Goal: Task Accomplishment & Management: Use online tool/utility

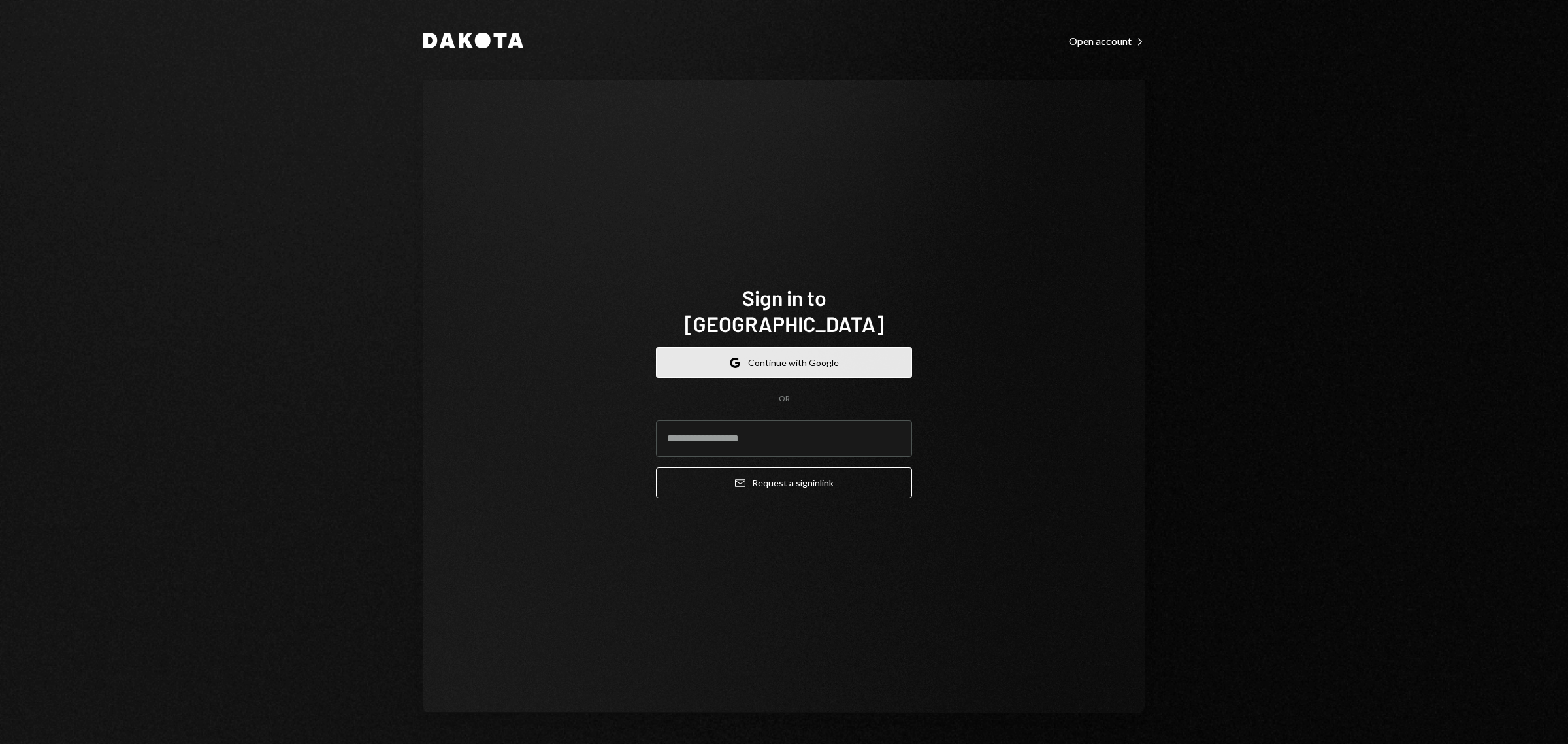
click at [807, 349] on button "Google Continue with Google" at bounding box center [784, 363] width 256 height 31
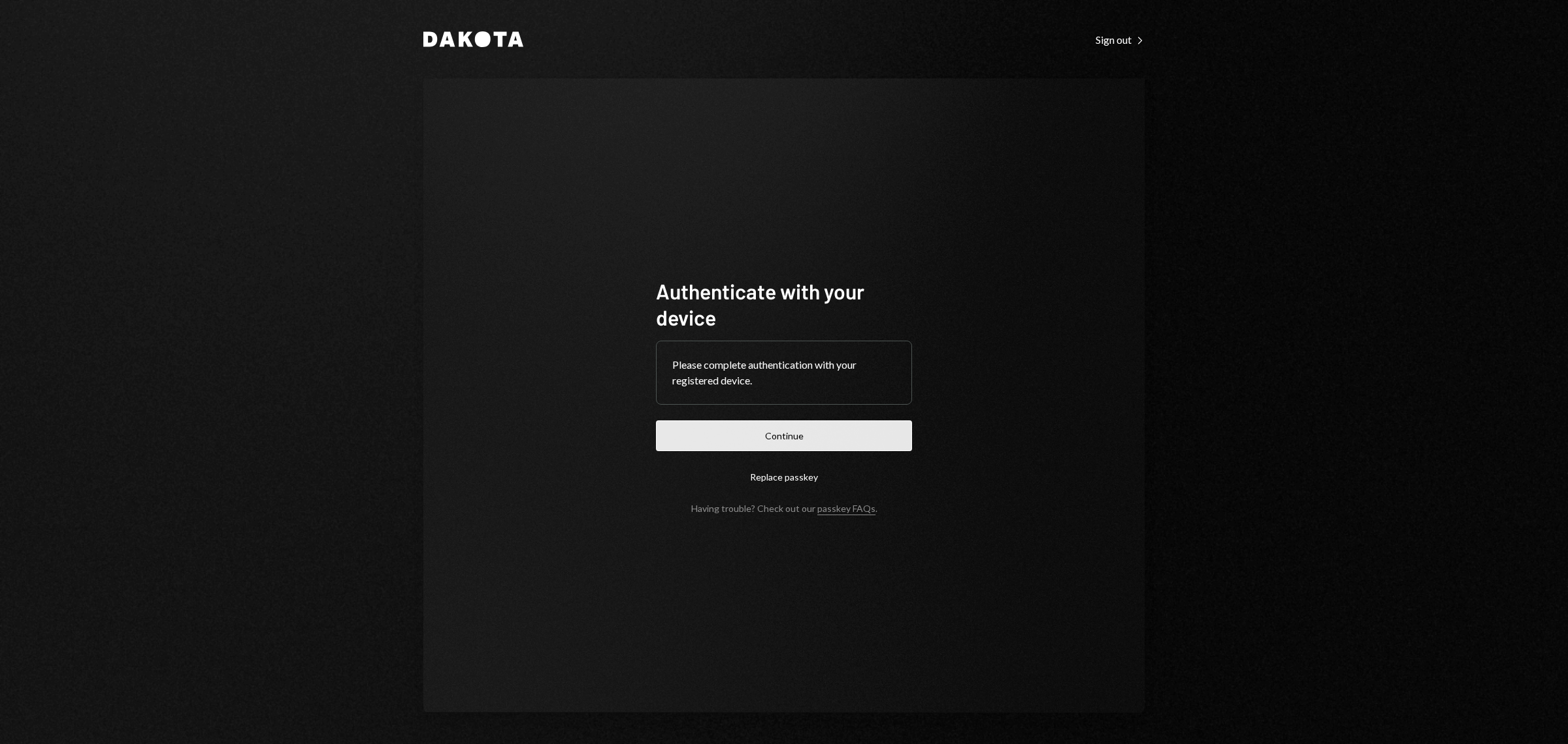
click at [815, 442] on button "Continue" at bounding box center [784, 435] width 256 height 31
click at [798, 439] on button "Continue" at bounding box center [784, 435] width 256 height 31
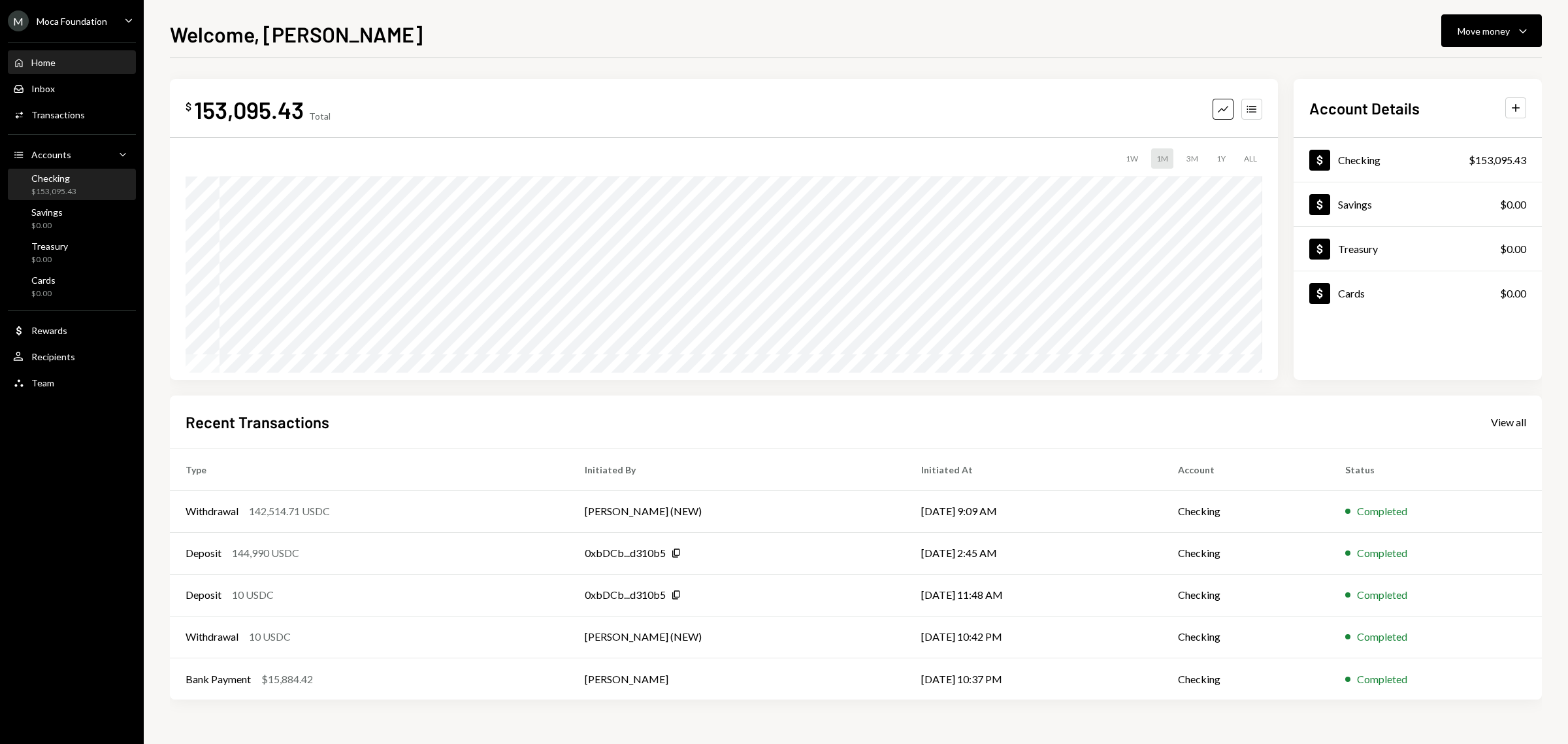
click at [50, 177] on div "Checking" at bounding box center [54, 178] width 45 height 11
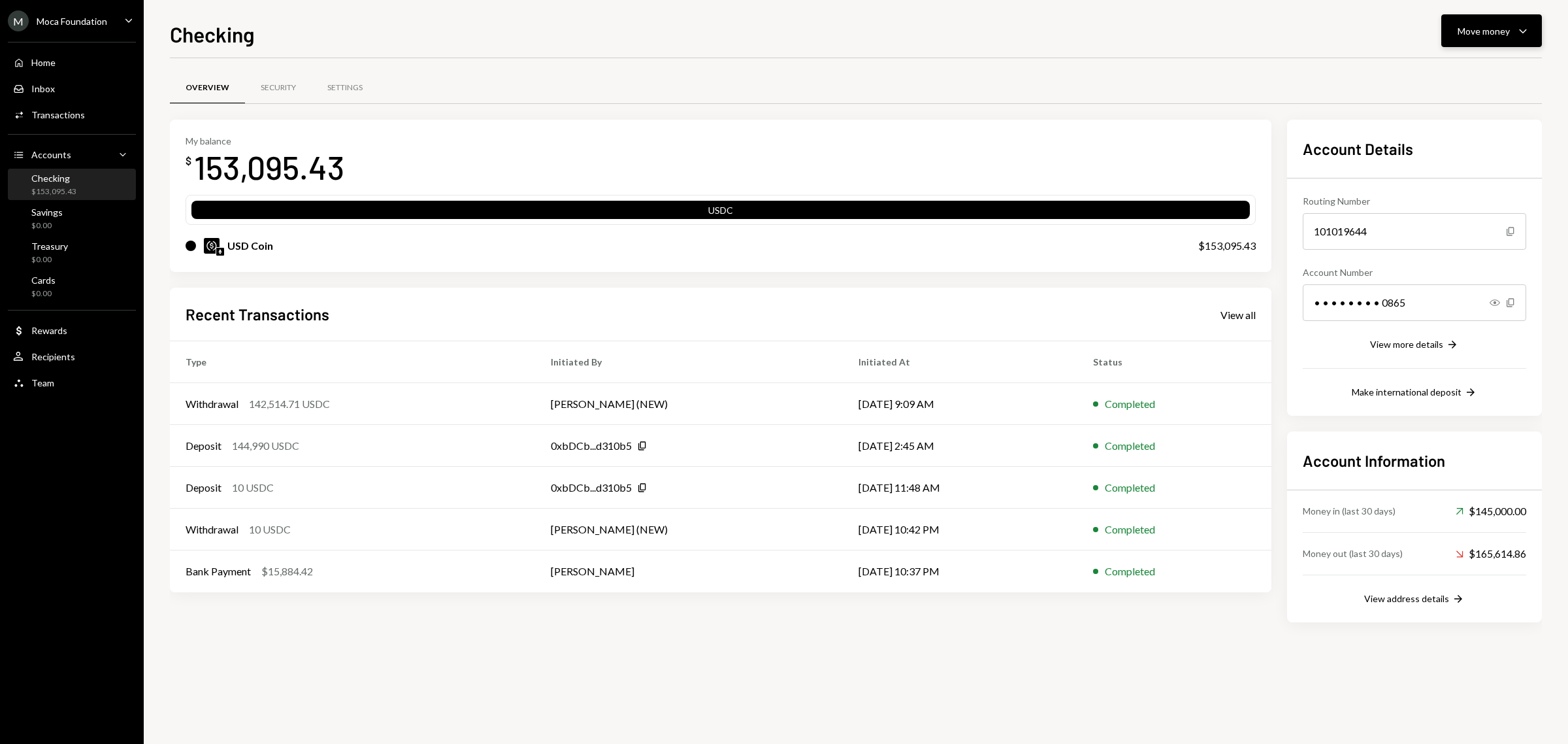
click at [1493, 37] on div "Move money Caret Down" at bounding box center [1492, 31] width 68 height 15
click at [1459, 69] on div "Send" at bounding box center [1481, 71] width 95 height 14
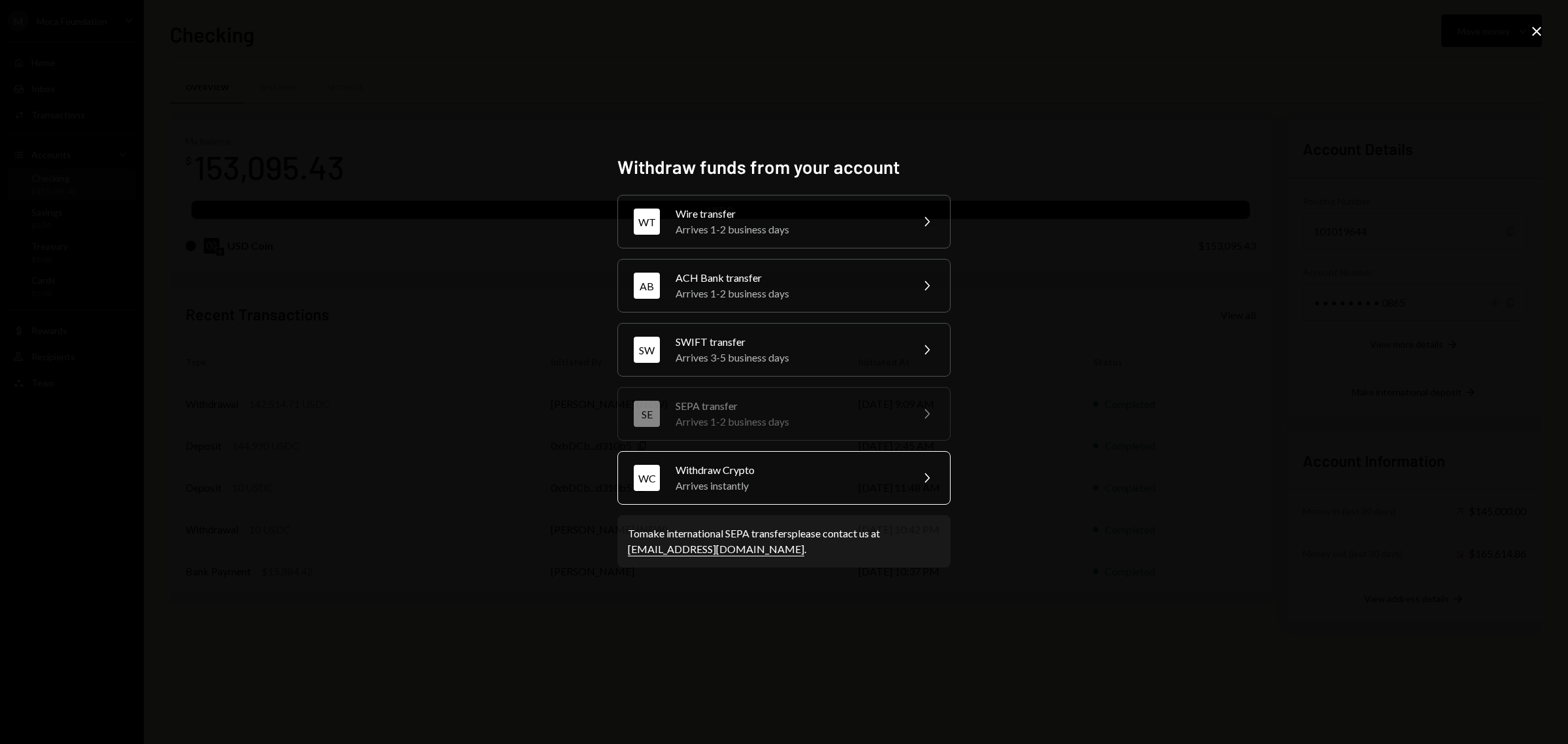
click at [779, 472] on div "Withdraw Crypto" at bounding box center [789, 470] width 227 height 15
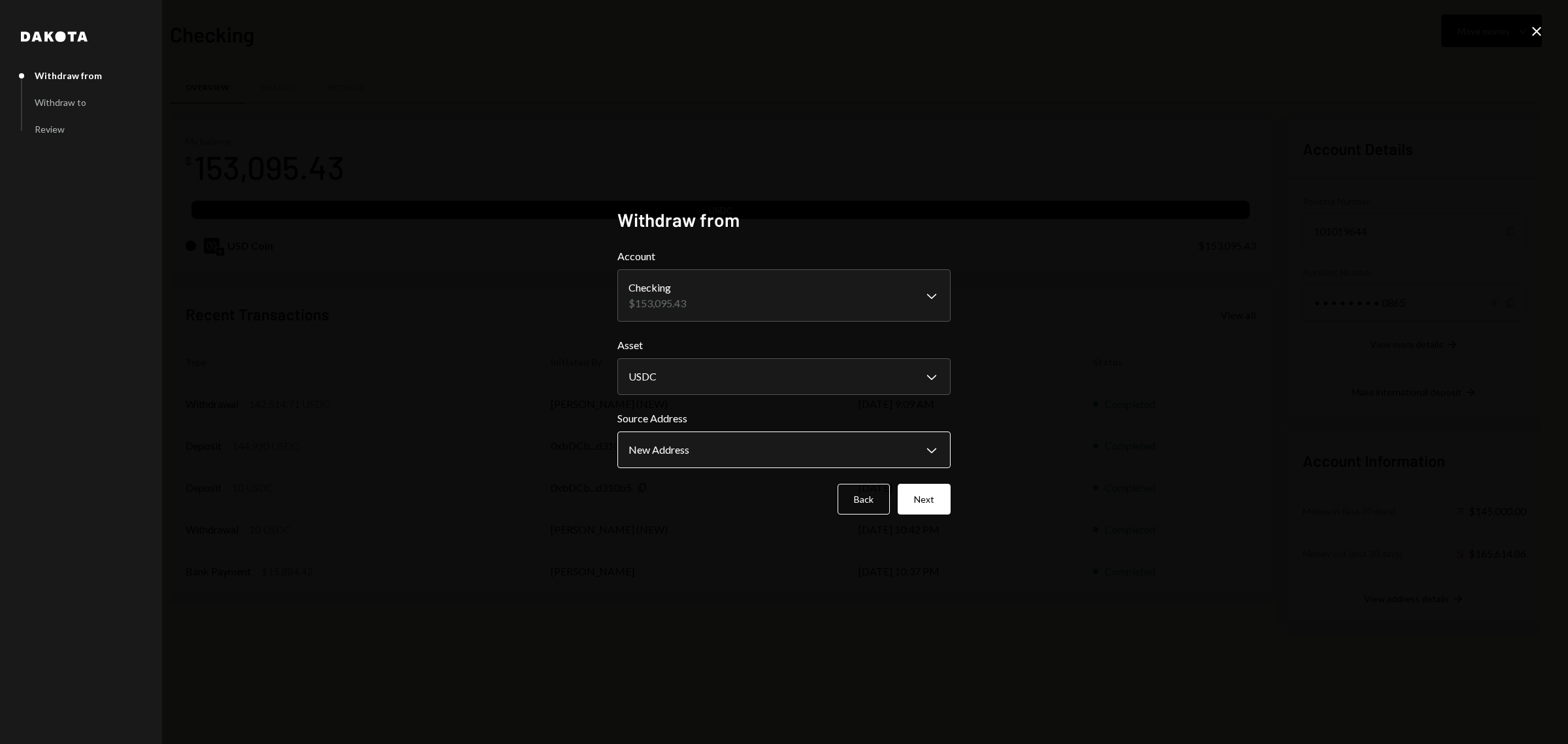
click at [739, 456] on body "M Moca Foundation Caret Down Home Home Inbox Inbox Activities Transactions Acco…" at bounding box center [784, 372] width 1568 height 744
click at [921, 498] on button "Next" at bounding box center [925, 499] width 53 height 31
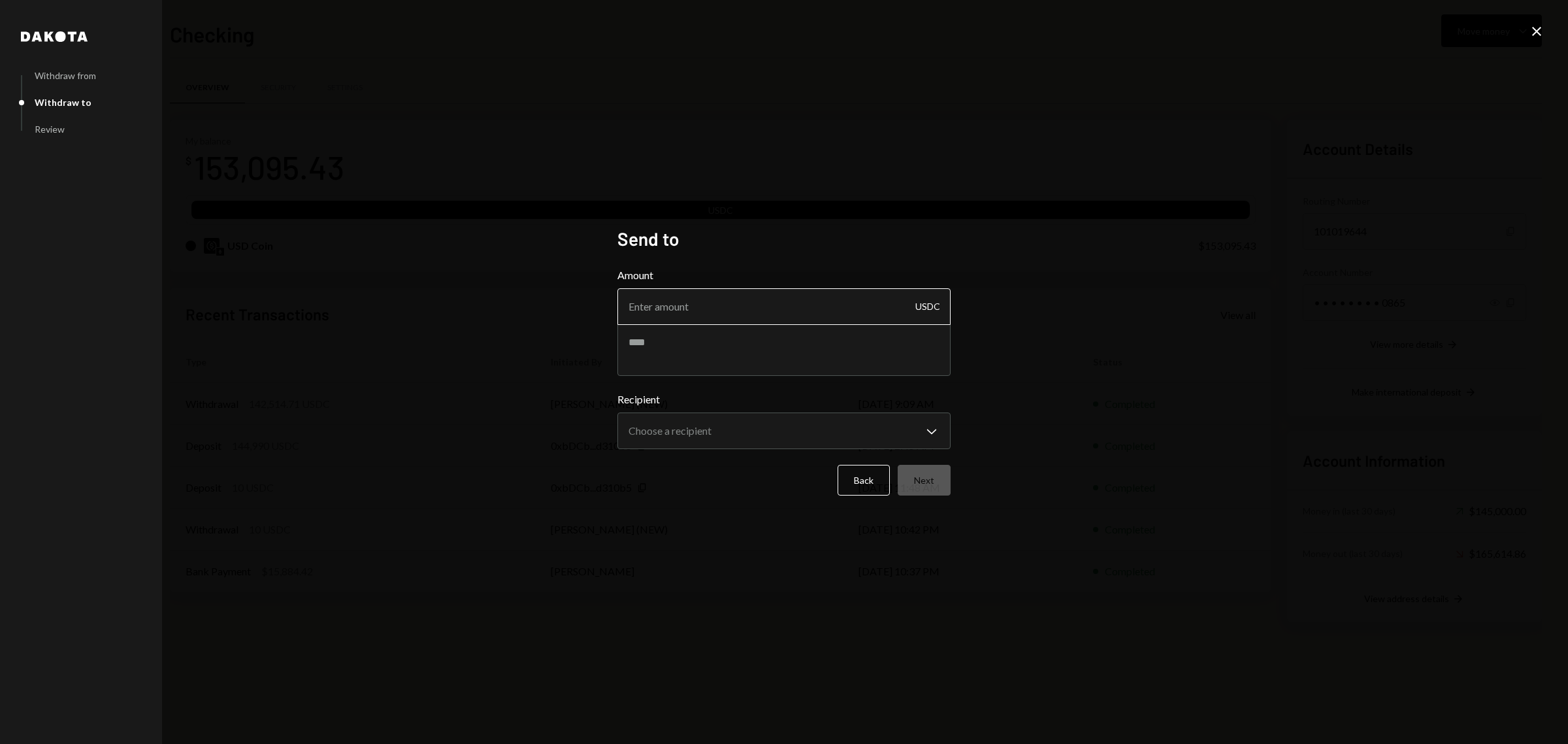
click at [689, 303] on input "Amount" at bounding box center [784, 306] width 333 height 36
type input "-1"
click at [657, 312] on input "-1" at bounding box center [784, 306] width 333 height 36
type input "275"
click at [681, 350] on textarea at bounding box center [784, 349] width 333 height 53
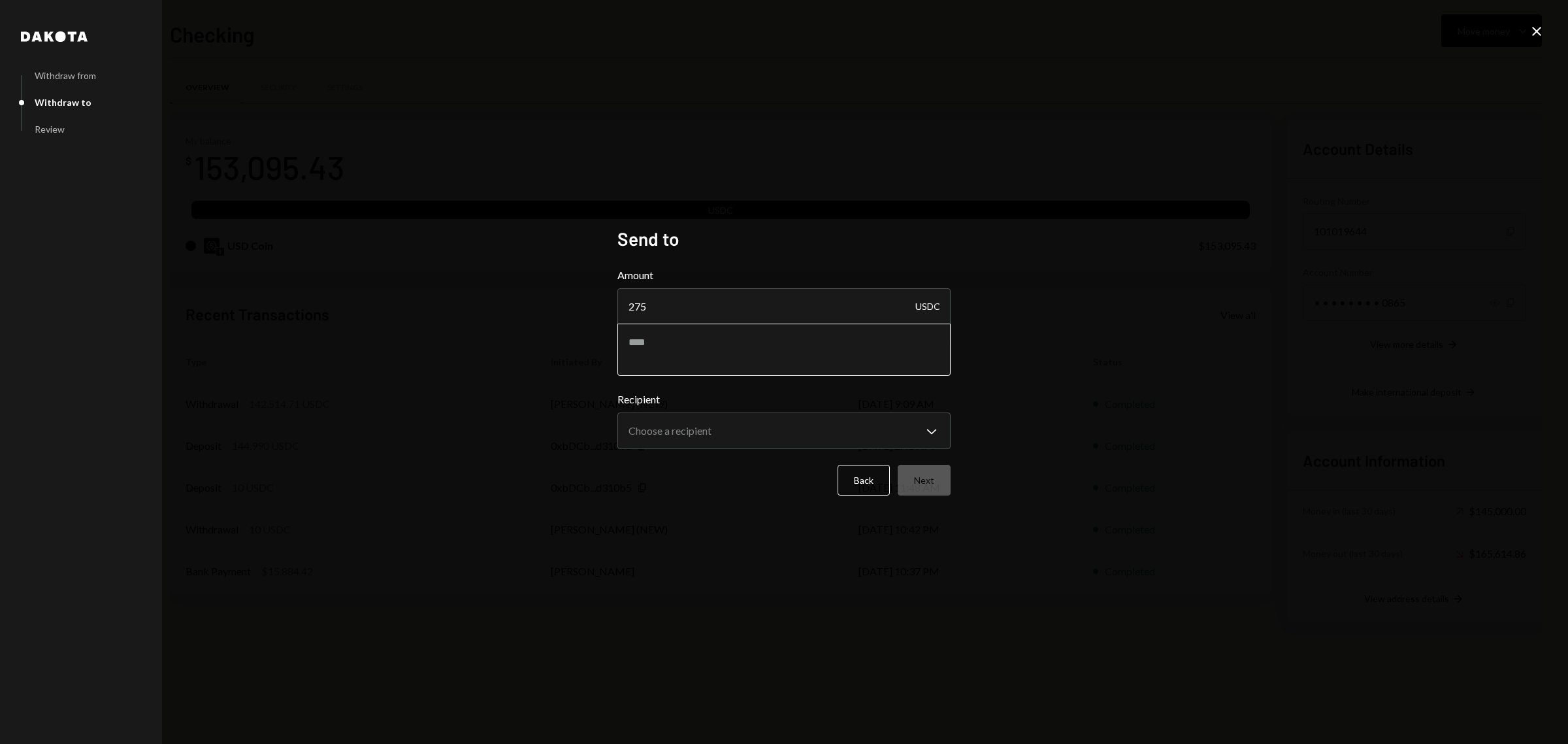
paste textarea "**********"
type textarea "**********"
click at [900, 419] on body "M Moca Foundation Caret Down Home Home Inbox Inbox Activities Transactions Acco…" at bounding box center [784, 372] width 1568 height 744
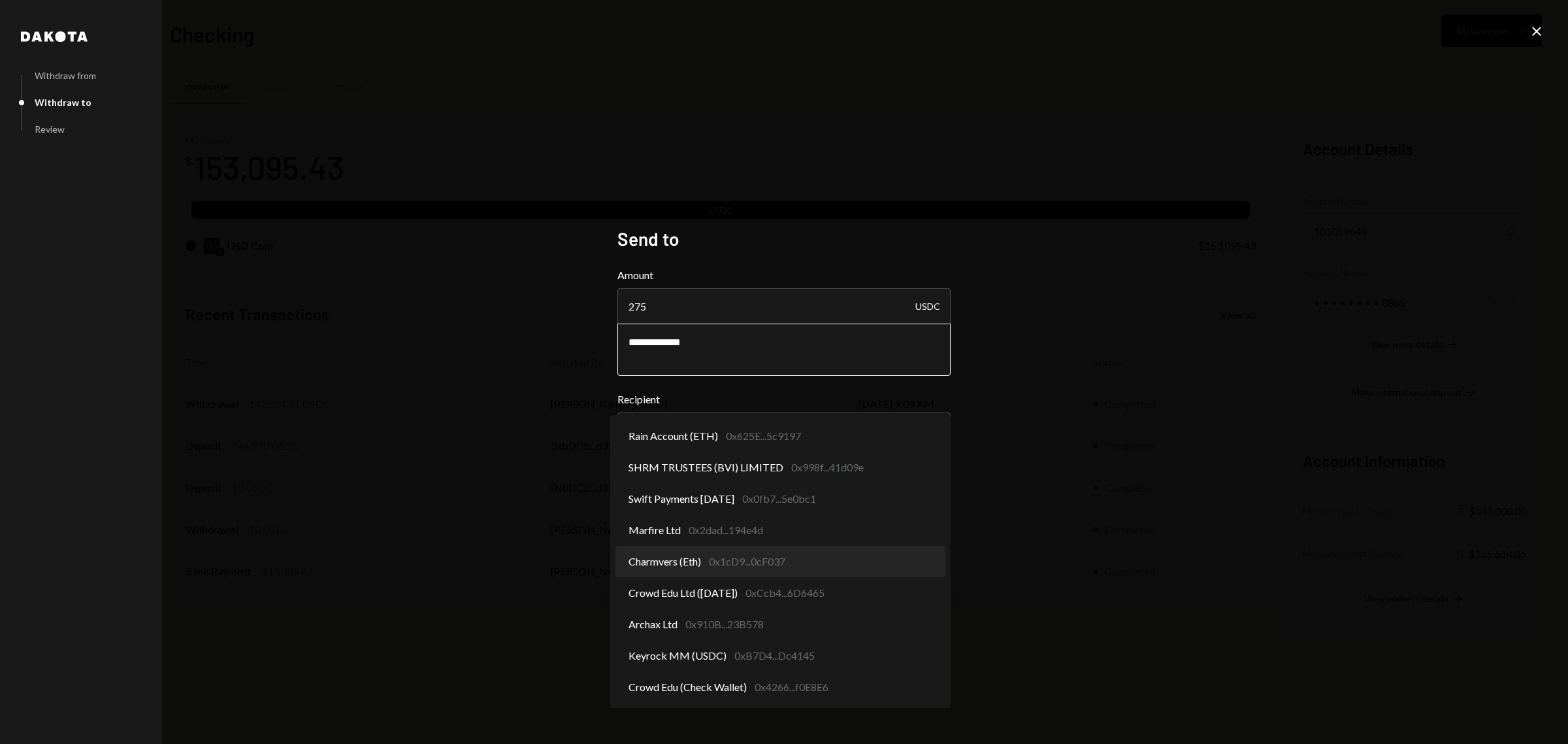
select select "**********"
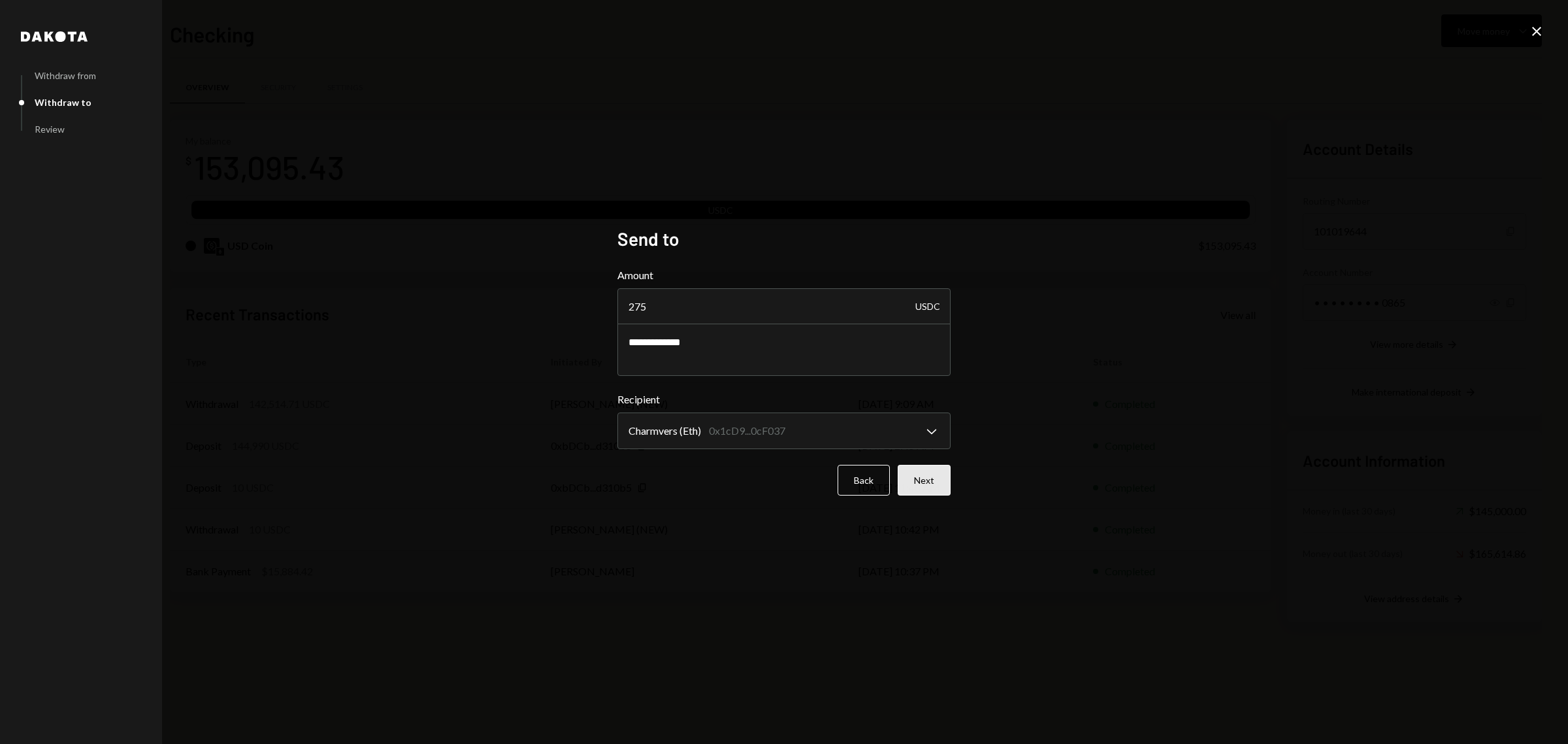
click at [927, 477] on button "Next" at bounding box center [925, 480] width 53 height 31
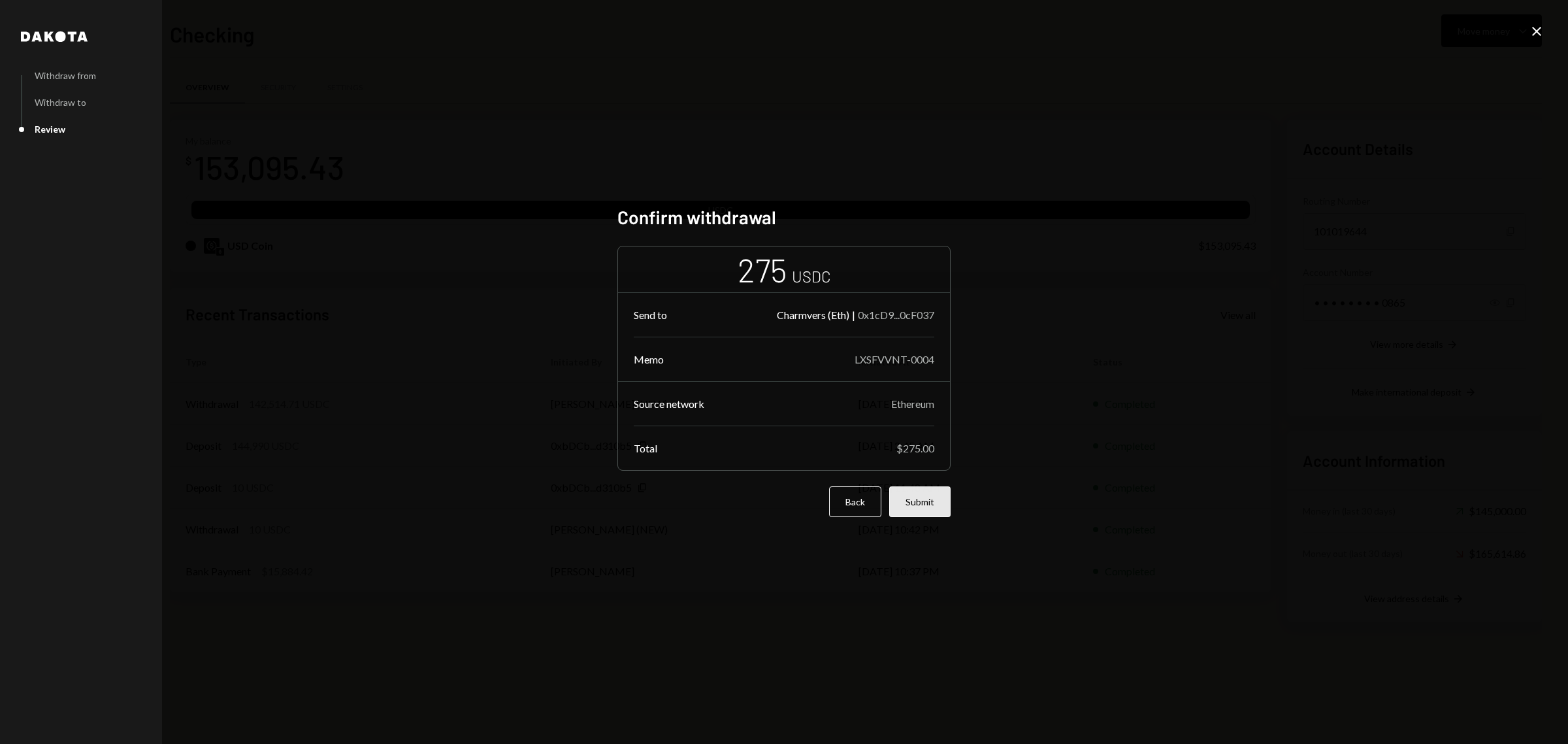
click at [929, 505] on button "Submit" at bounding box center [920, 502] width 62 height 31
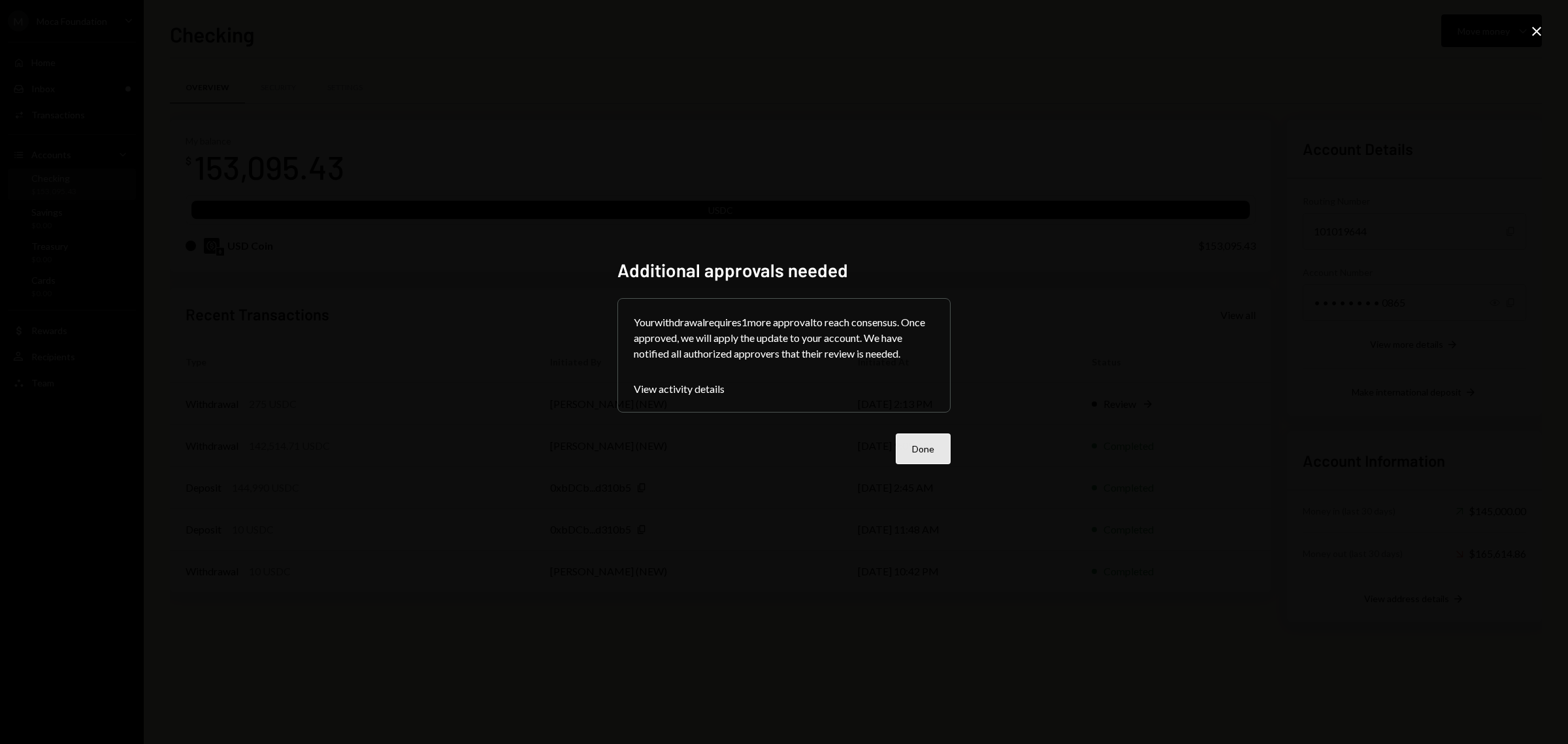
click at [932, 456] on button "Done" at bounding box center [923, 449] width 55 height 31
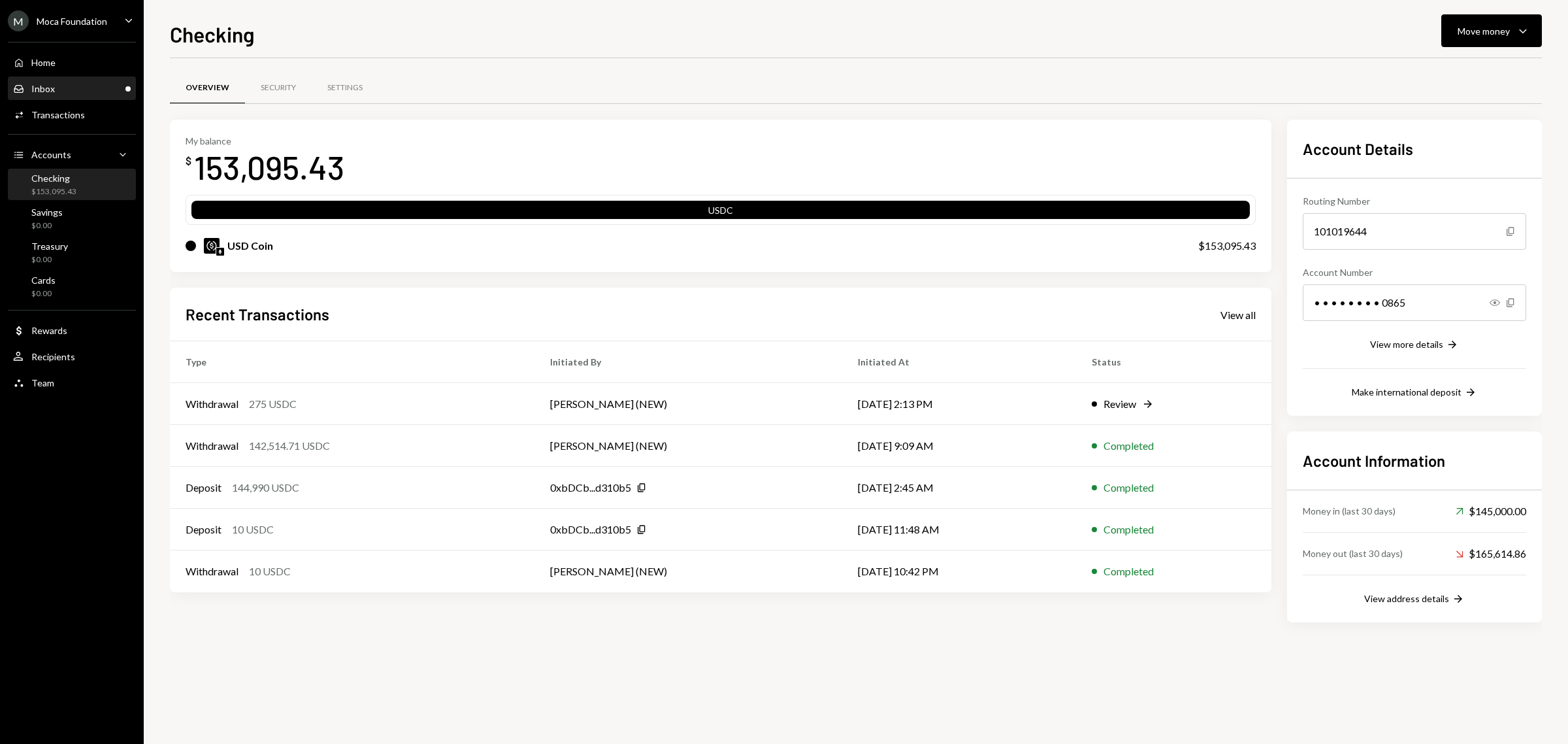
click at [80, 79] on div "Inbox Inbox" at bounding box center [72, 89] width 118 height 22
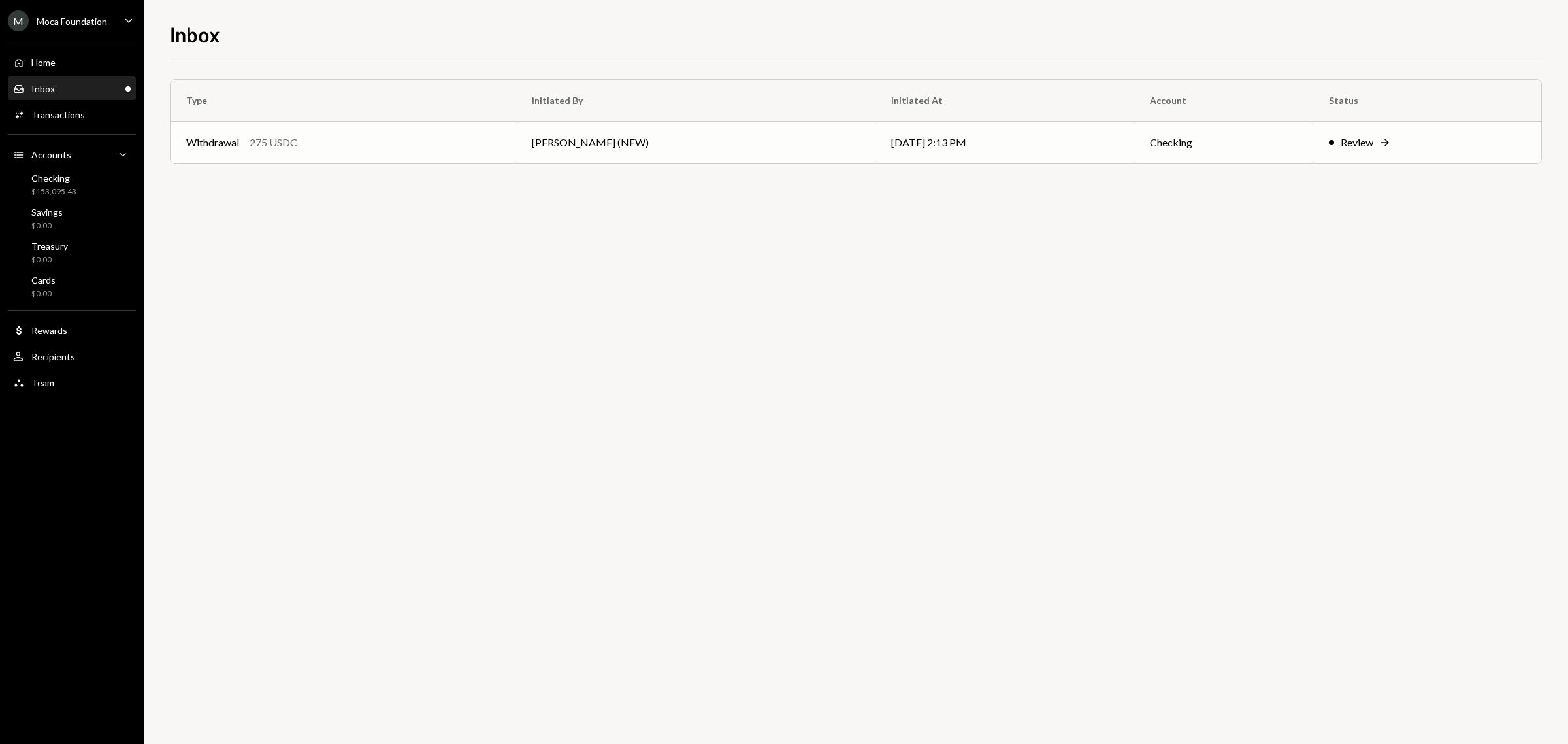
click at [1348, 131] on td "Review Right Arrow" at bounding box center [1427, 142] width 228 height 42
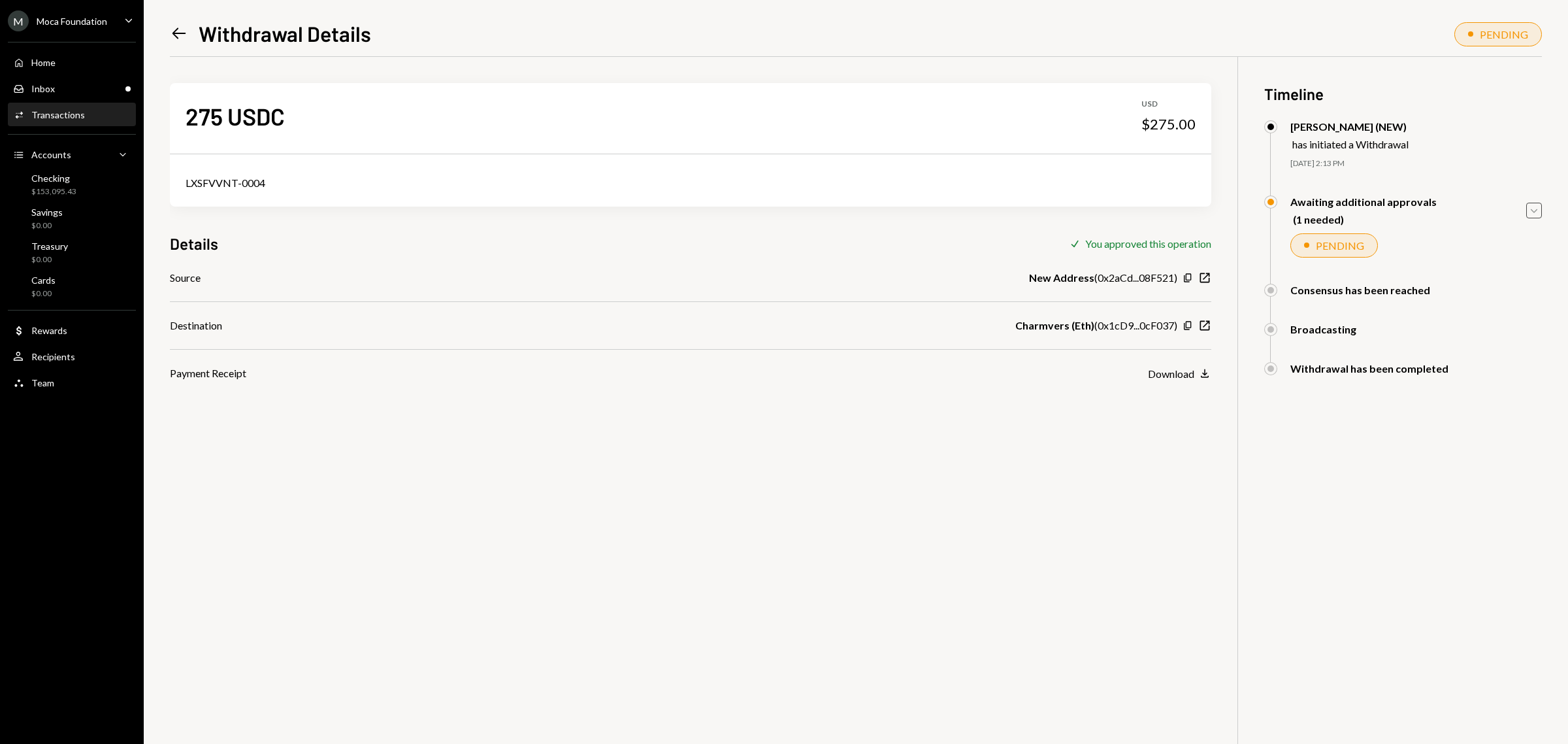
click at [1535, 214] on icon "Caret Down" at bounding box center [1534, 210] width 15 height 15
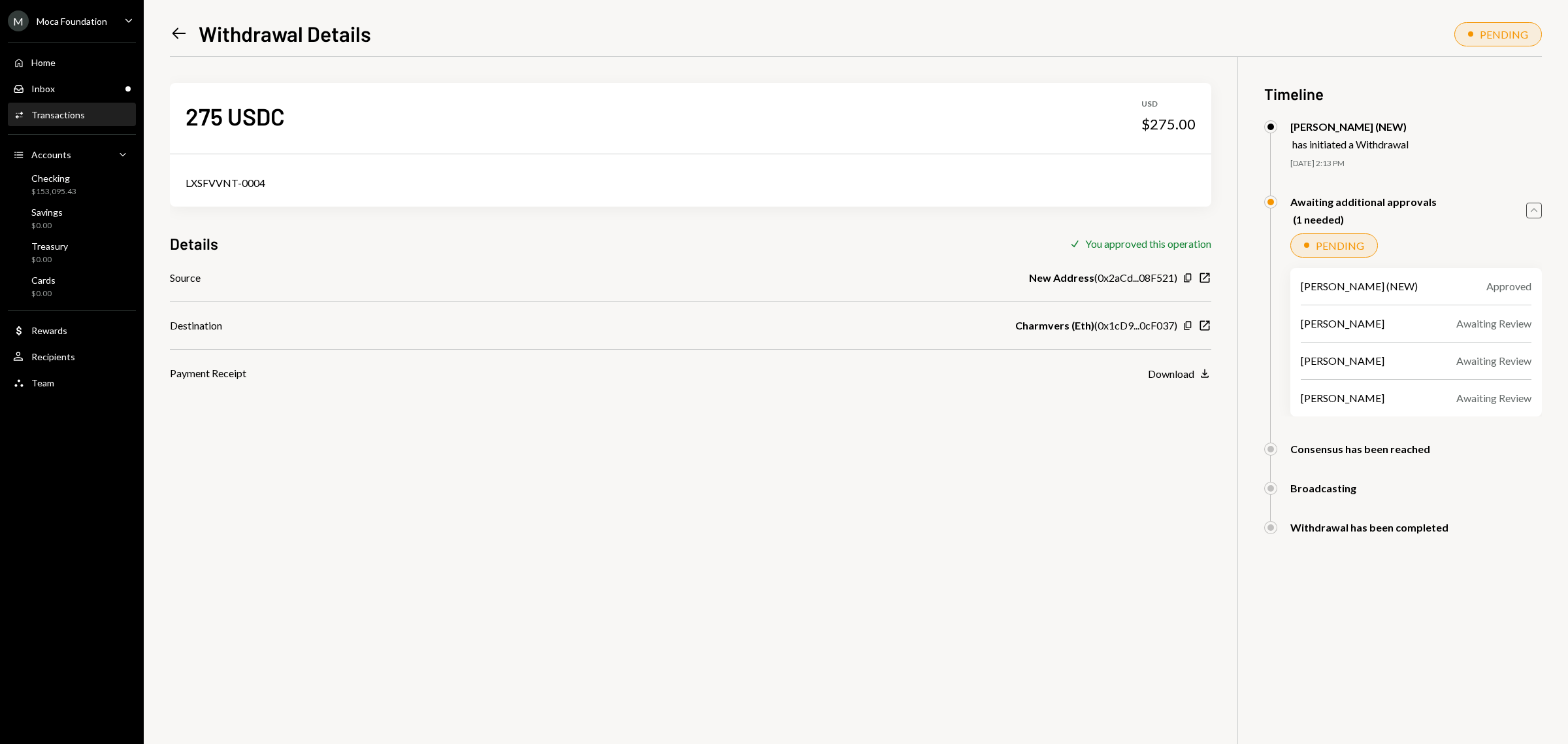
click at [86, 11] on div "M Moca Foundation" at bounding box center [57, 21] width 100 height 21
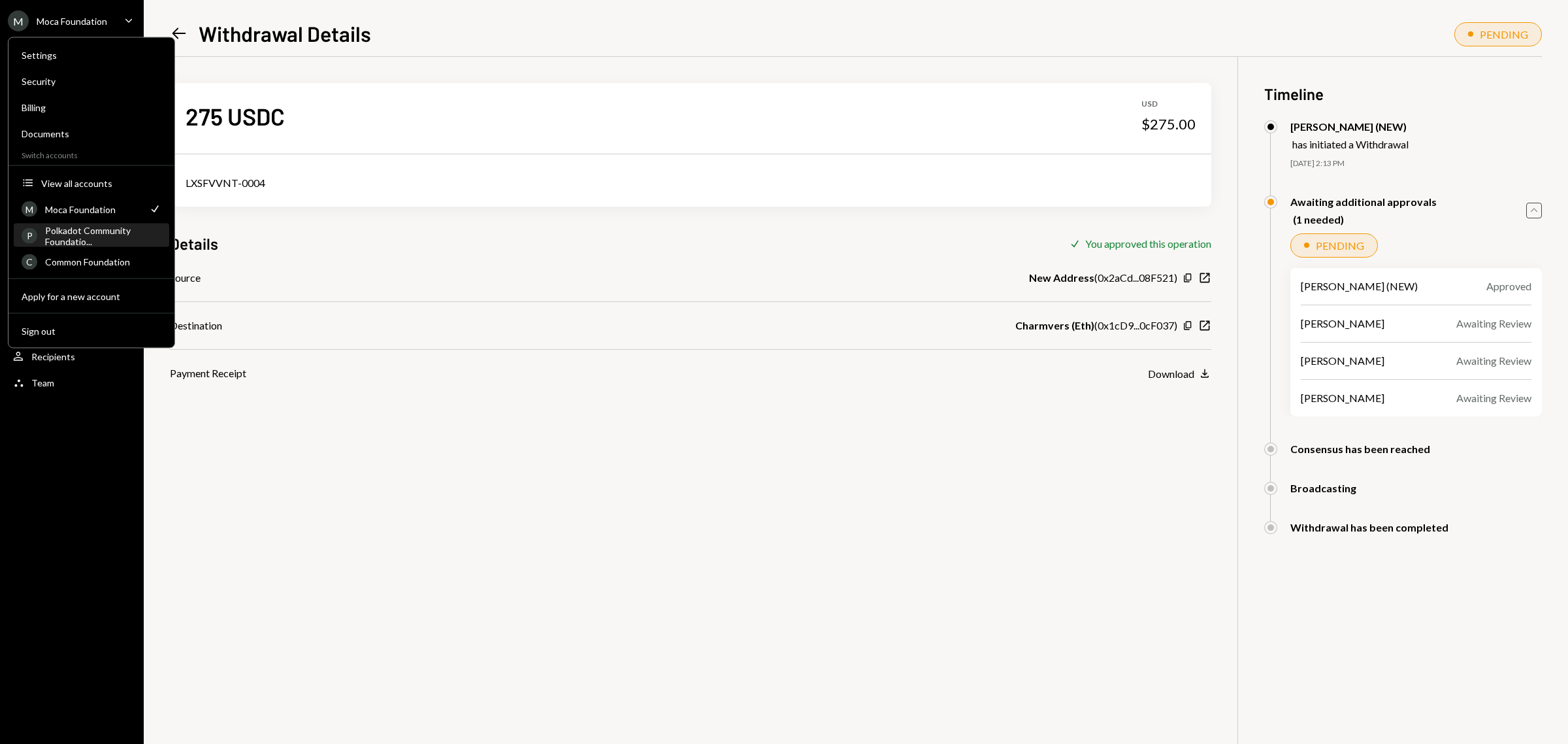
click at [102, 227] on div "Polkadot Community Foundatio..." at bounding box center [103, 236] width 116 height 22
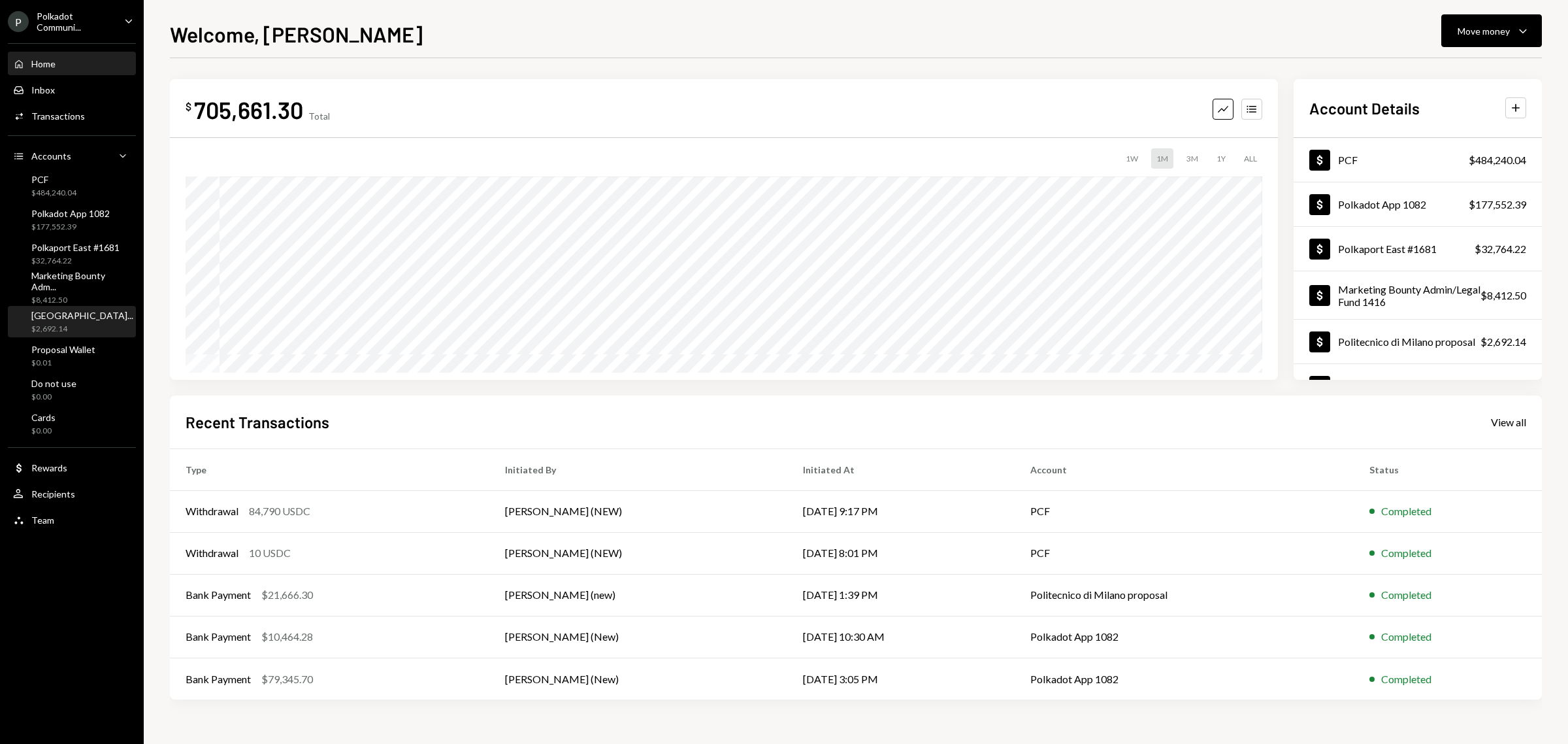
click at [82, 313] on div "[GEOGRAPHIC_DATA]..." at bounding box center [82, 316] width 102 height 11
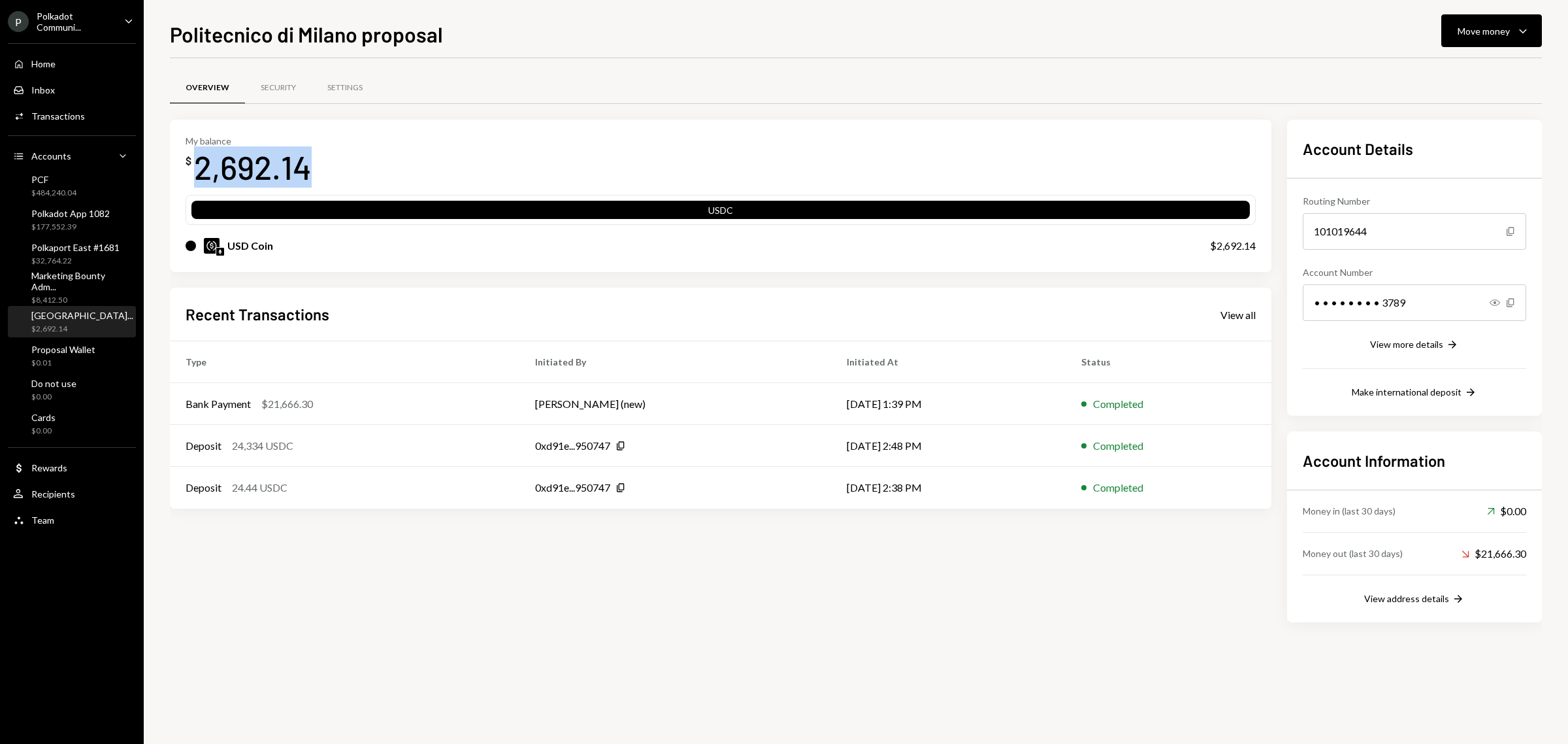
drag, startPoint x: 318, startPoint y: 167, endPoint x: 195, endPoint y: 170, distance: 123.0
click at [195, 170] on div "My balance $ 2,692.14" at bounding box center [721, 161] width 1070 height 53
drag, startPoint x: 538, startPoint y: 102, endPoint x: 538, endPoint y: 110, distance: 8.0
click at [538, 102] on div "Overview Security Settings" at bounding box center [855, 88] width 1372 height 34
